Goal: Task Accomplishment & Management: Complete application form

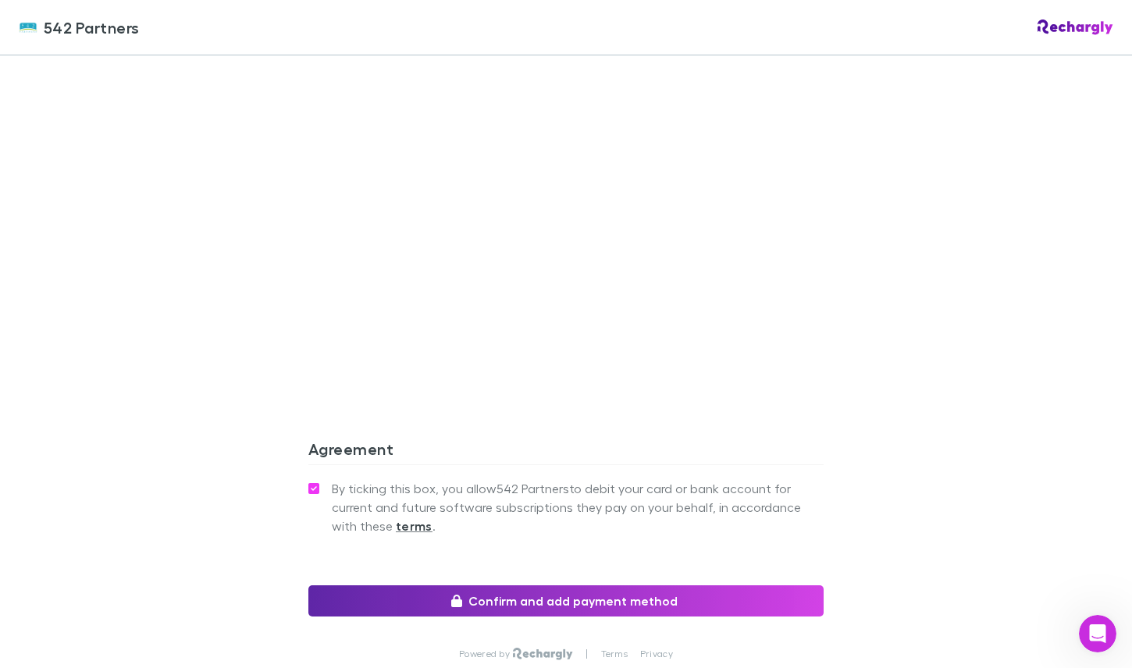
scroll to position [1328, 0]
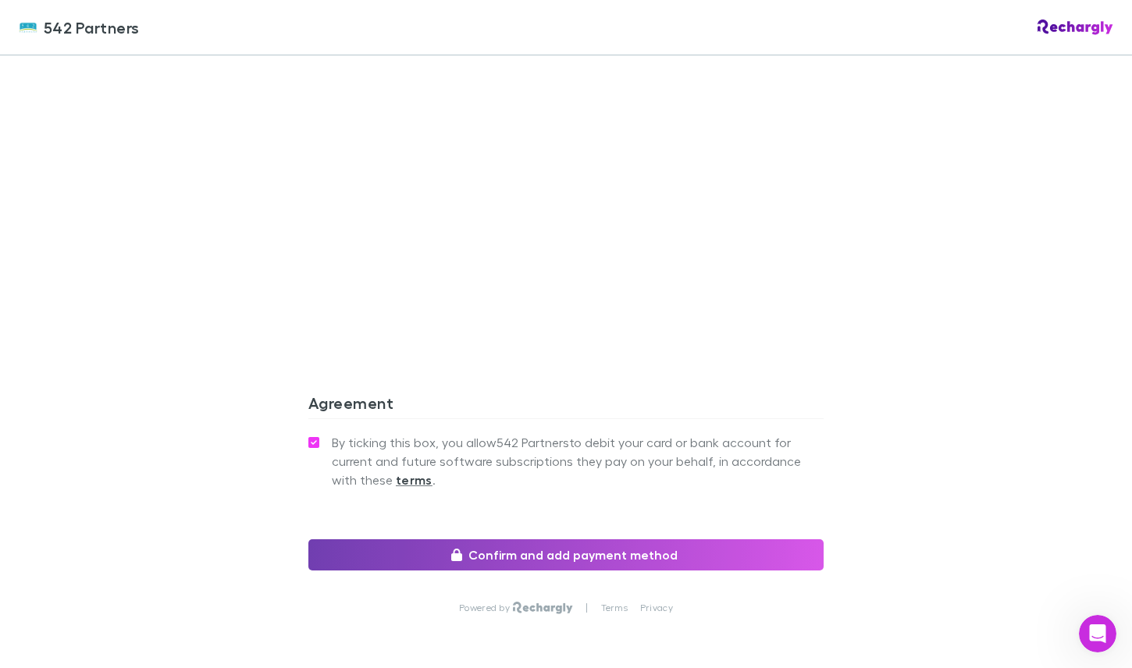
click at [596, 539] on button "Confirm and add payment method" at bounding box center [565, 554] width 515 height 31
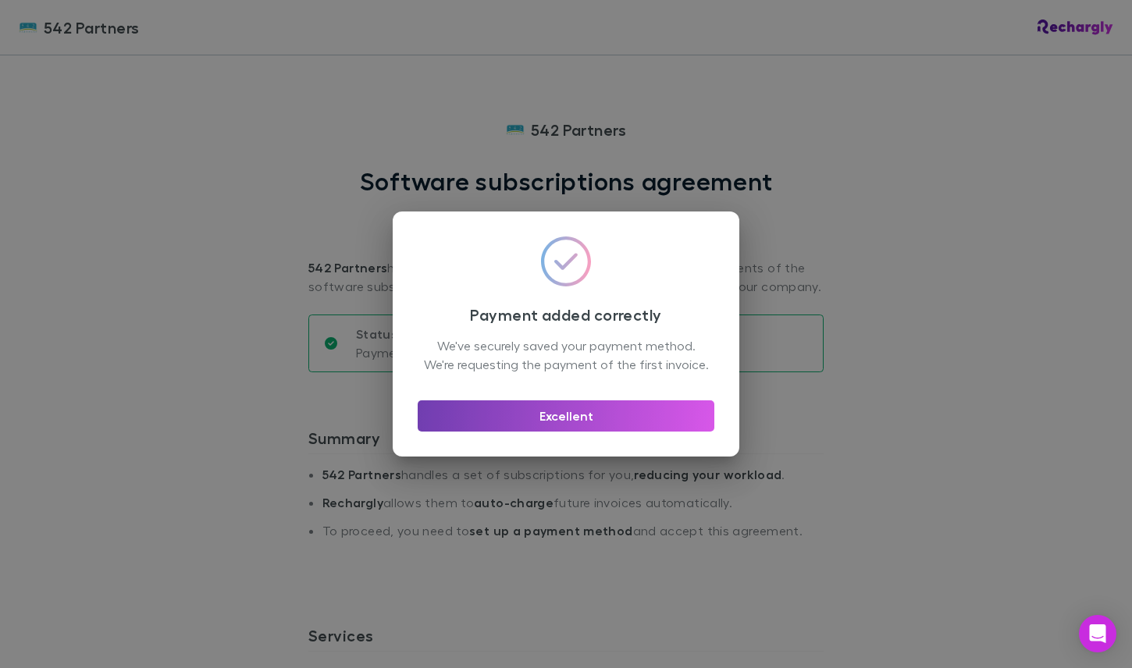
drag, startPoint x: 629, startPoint y: 432, endPoint x: 816, endPoint y: 418, distance: 187.1
click at [629, 432] on button "Excellent" at bounding box center [566, 415] width 297 height 31
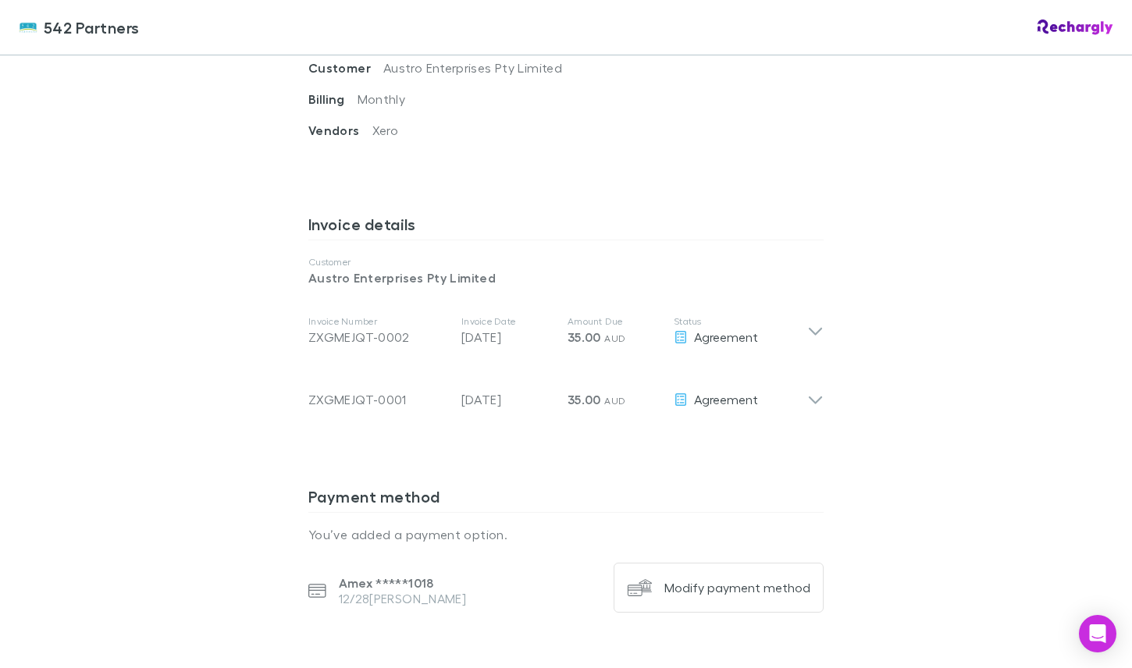
scroll to position [660, 0]
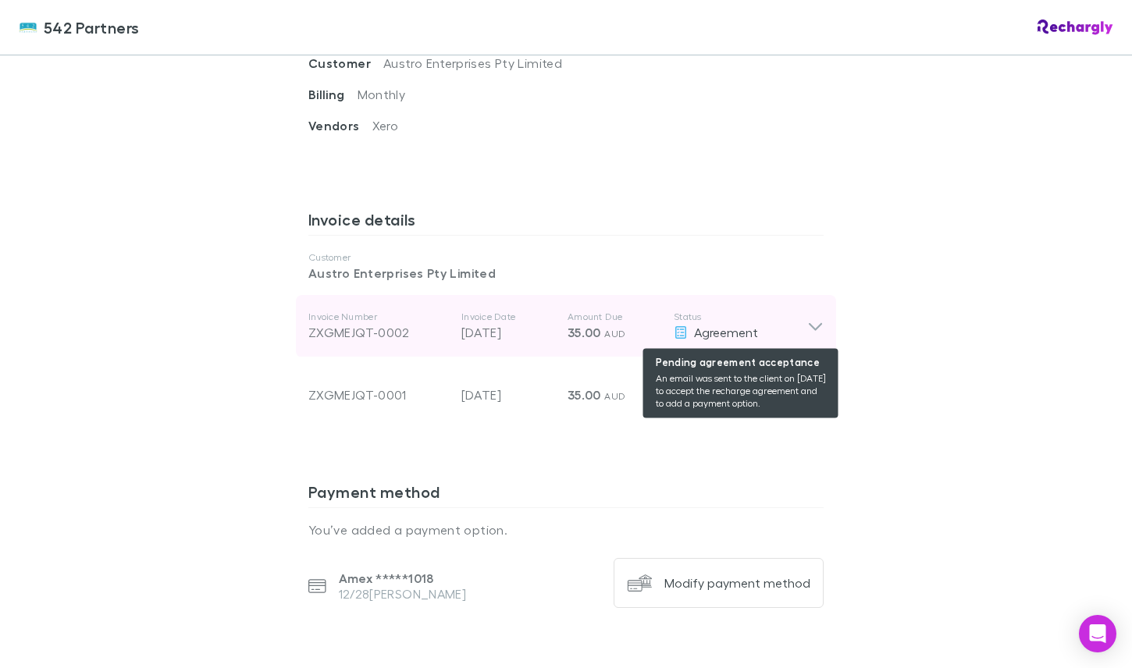
click at [710, 336] on span "Agreement" at bounding box center [726, 332] width 64 height 15
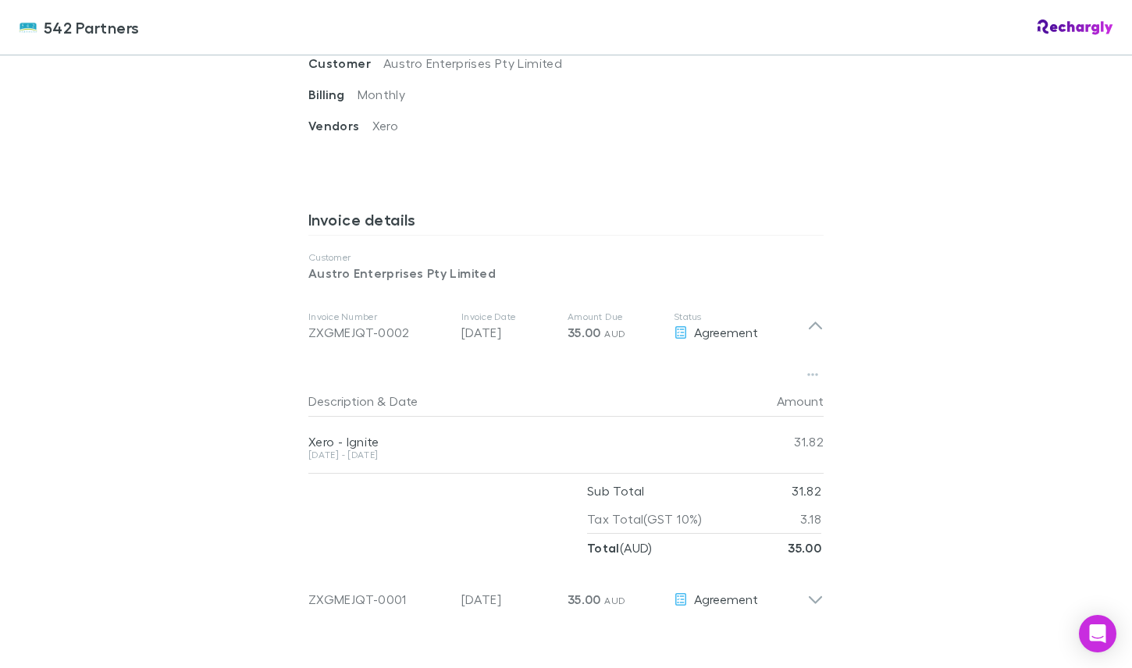
drag, startPoint x: 822, startPoint y: 602, endPoint x: 866, endPoint y: 596, distance: 44.0
click at [822, 602] on icon at bounding box center [815, 593] width 16 height 31
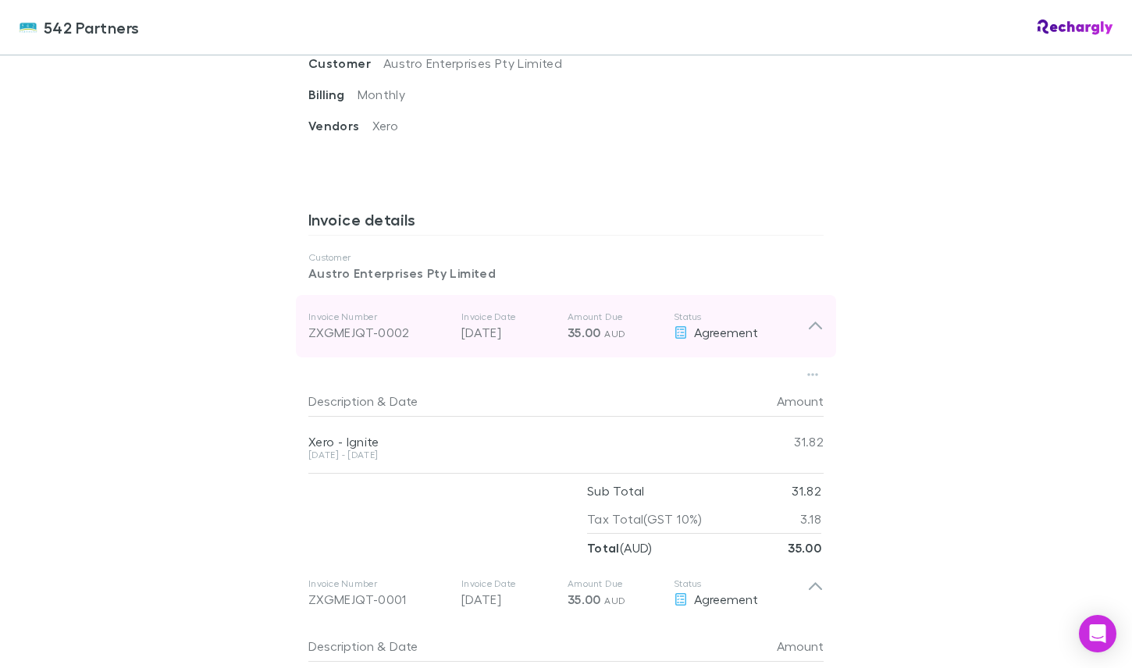
click at [818, 318] on icon at bounding box center [815, 326] width 16 height 19
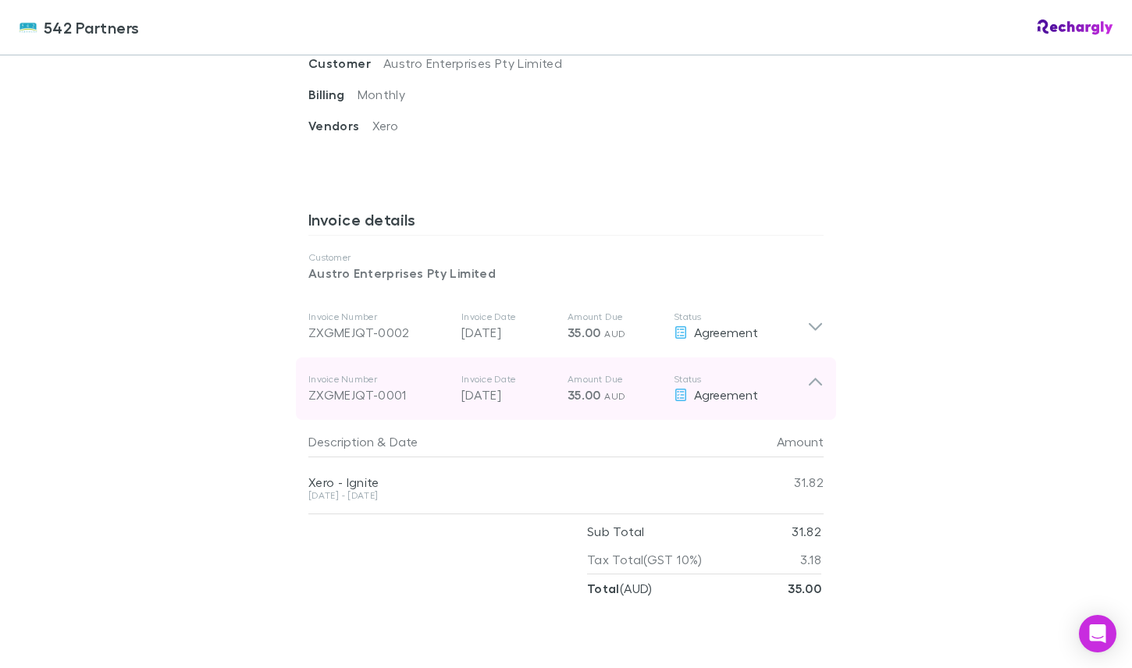
click at [815, 377] on icon at bounding box center [815, 388] width 16 height 31
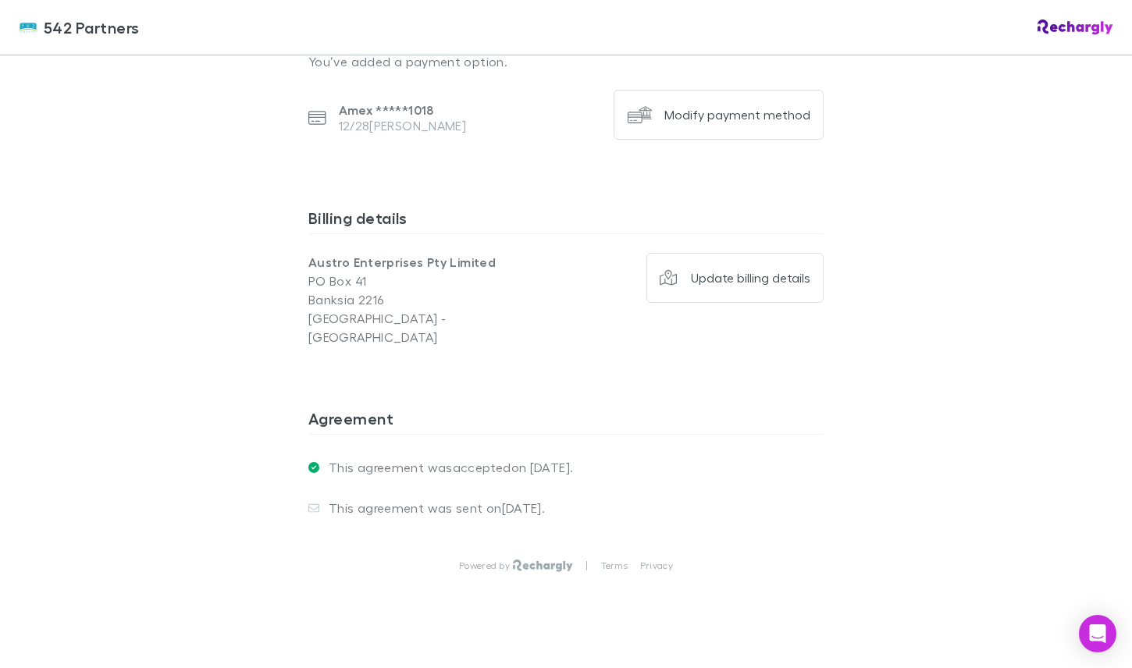
scroll to position [1139, 0]
